Goal: Use online tool/utility: Utilize a website feature to perform a specific function

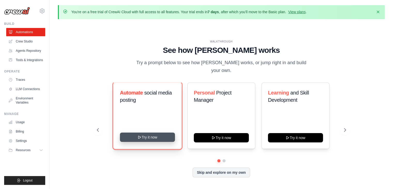
click at [156, 136] on button "Try it now" at bounding box center [147, 136] width 55 height 9
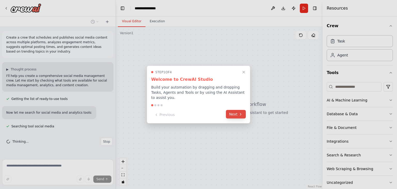
scroll to position [6, 0]
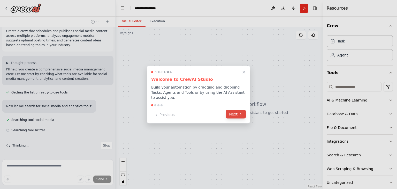
click at [239, 113] on icon at bounding box center [241, 114] width 4 height 4
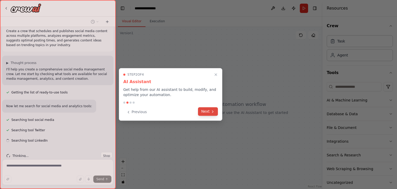
click at [213, 110] on icon at bounding box center [212, 111] width 1 height 2
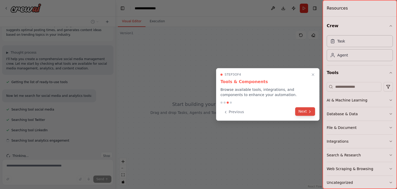
click at [305, 113] on button "Next" at bounding box center [305, 111] width 20 height 9
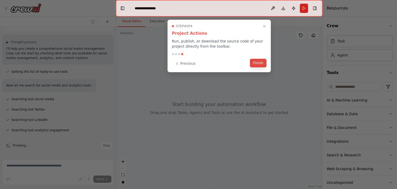
click at [255, 66] on button "Finish" at bounding box center [258, 63] width 17 height 9
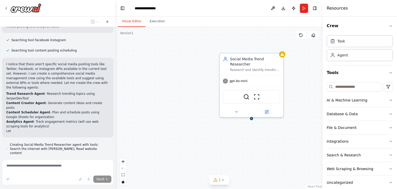
scroll to position [207, 0]
